Goal: Information Seeking & Learning: Learn about a topic

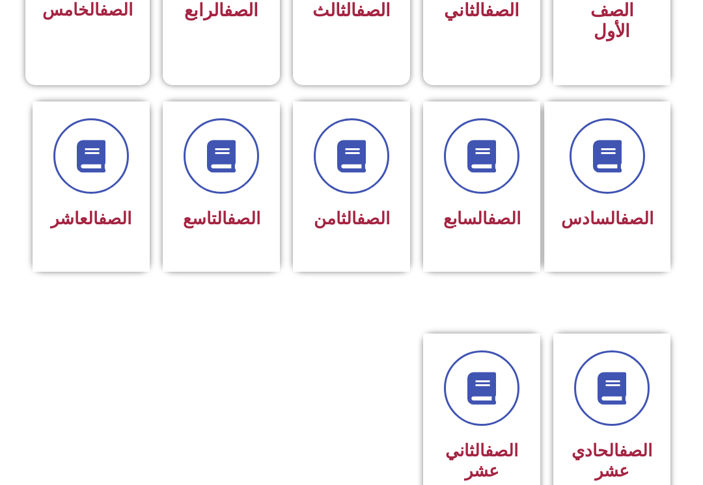
scroll to position [472, 0]
click at [501, 209] on link "الصف" at bounding box center [503, 219] width 33 height 20
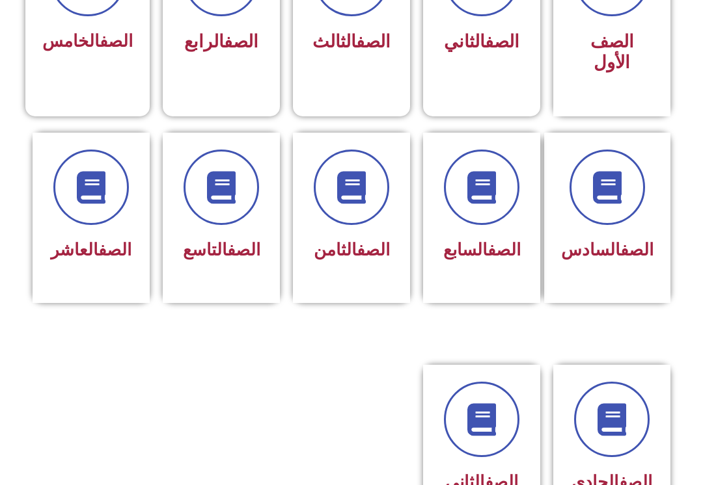
scroll to position [448, 0]
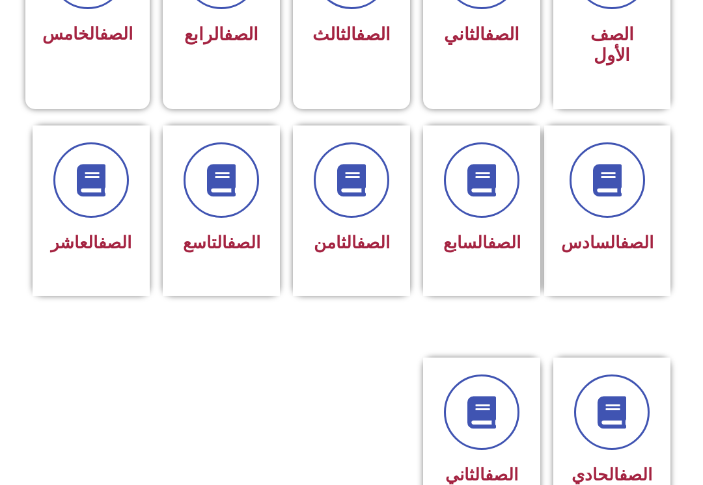
click at [487, 233] on link "الصف" at bounding box center [503, 243] width 33 height 20
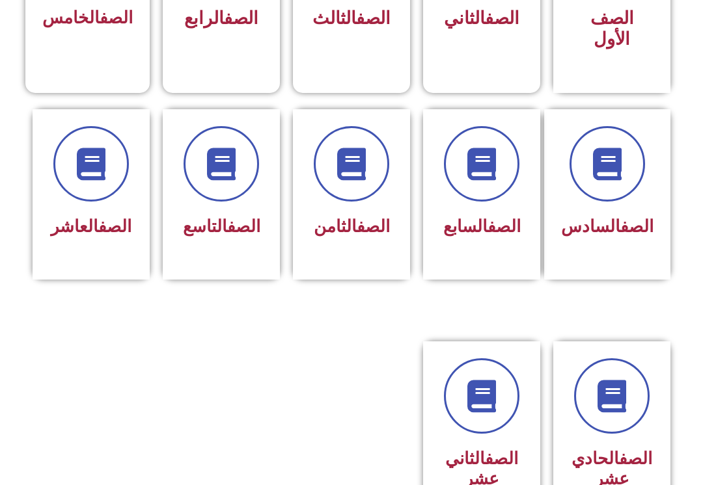
click at [526, 164] on div "الصف السابع" at bounding box center [481, 194] width 117 height 170
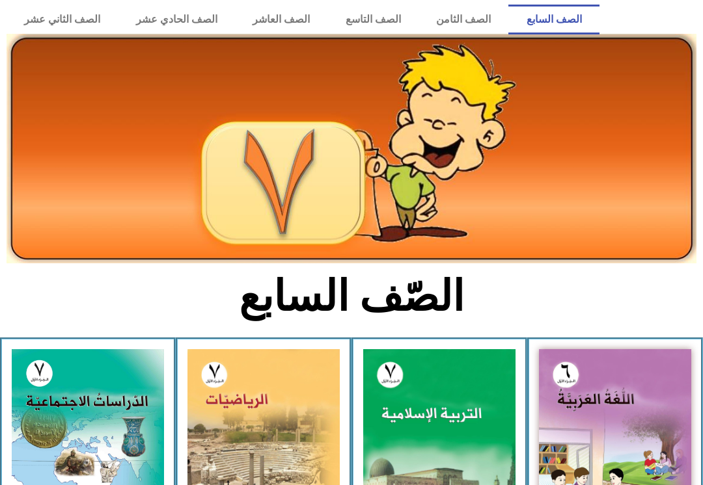
scroll to position [32, 0]
click at [449, 397] on img at bounding box center [439, 444] width 152 height 191
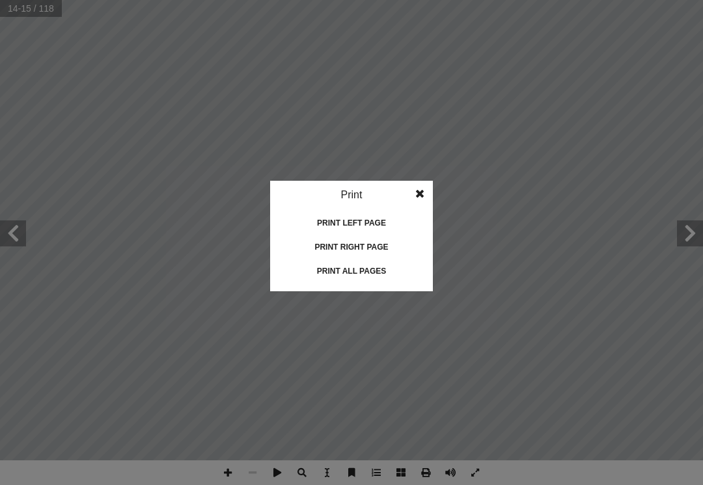
click at [375, 275] on div "Print all pages" at bounding box center [351, 271] width 130 height 21
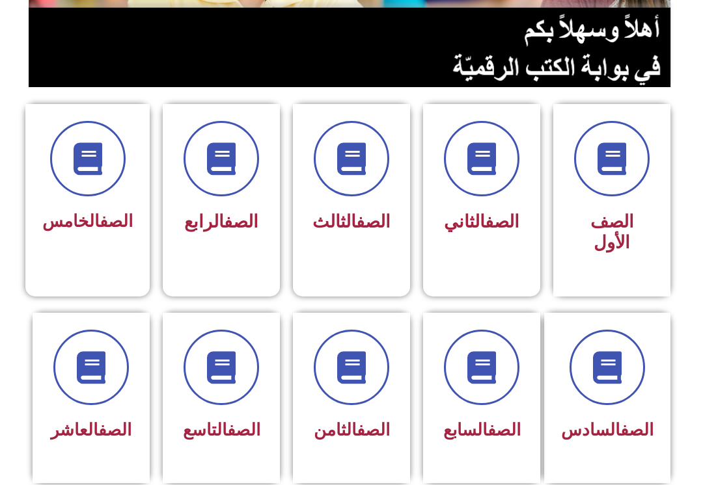
scroll to position [261, 0]
click at [470, 362] on icon at bounding box center [481, 367] width 33 height 33
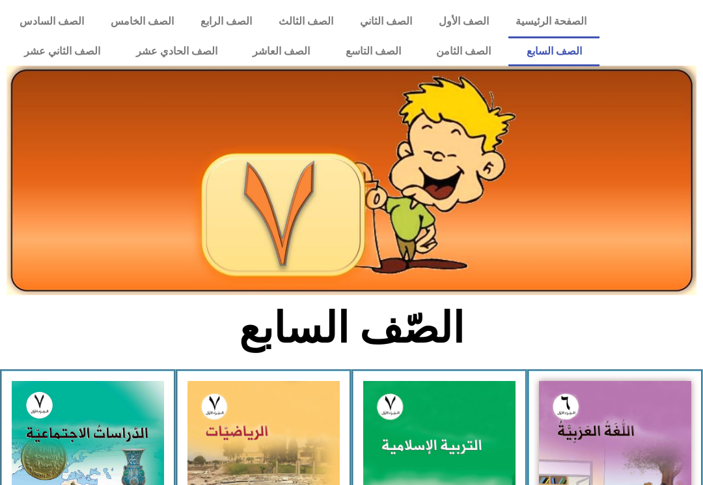
click at [461, 442] on img at bounding box center [439, 476] width 152 height 191
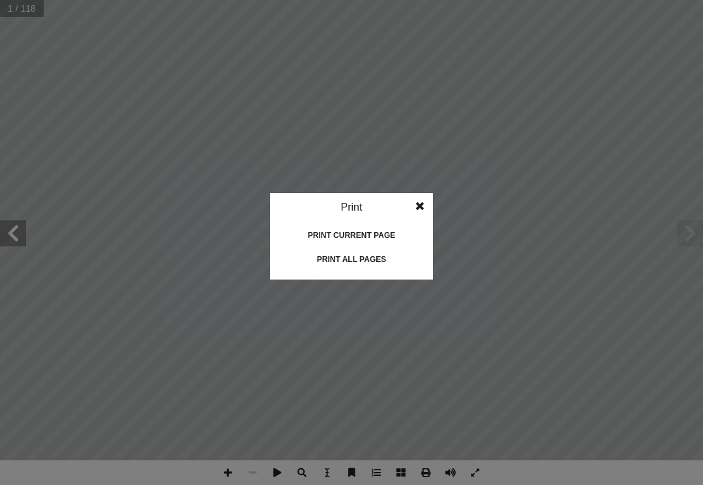
click at [374, 262] on div "Print all pages" at bounding box center [351, 259] width 130 height 21
